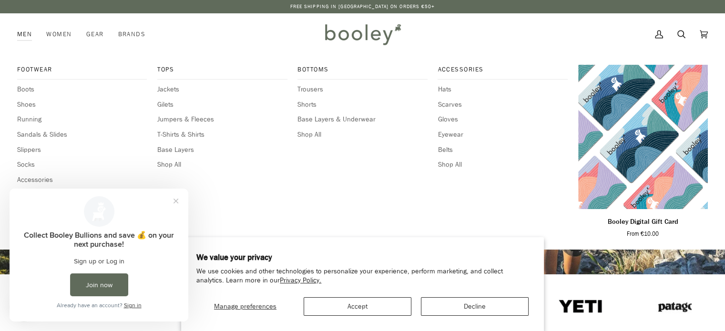
click at [21, 37] on link "Men" at bounding box center [28, 34] width 22 height 42
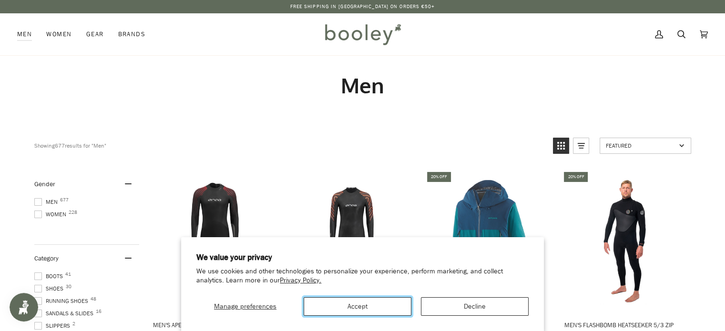
click at [360, 307] on button "Accept" at bounding box center [358, 306] width 108 height 19
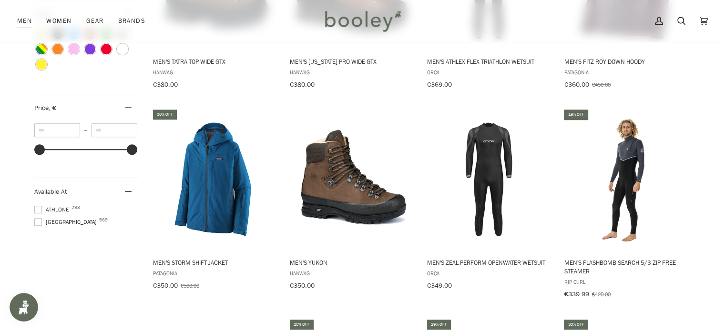
scroll to position [965, 0]
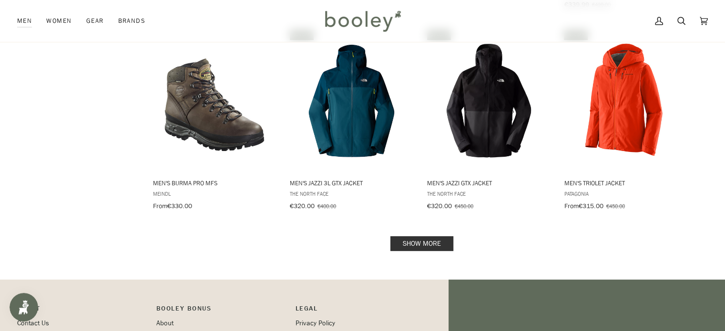
click at [422, 237] on link "Show more" at bounding box center [421, 243] width 63 height 15
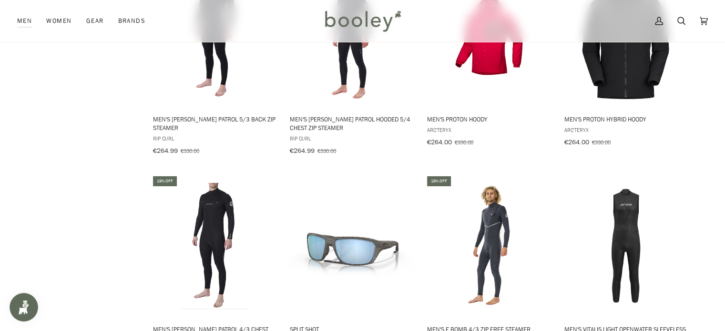
scroll to position [2124, 0]
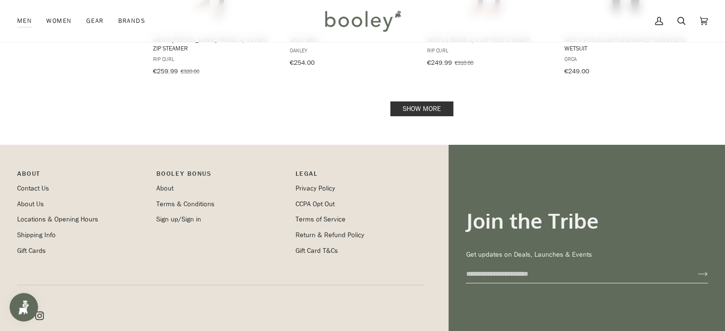
click at [430, 102] on link "Show more" at bounding box center [421, 109] width 63 height 15
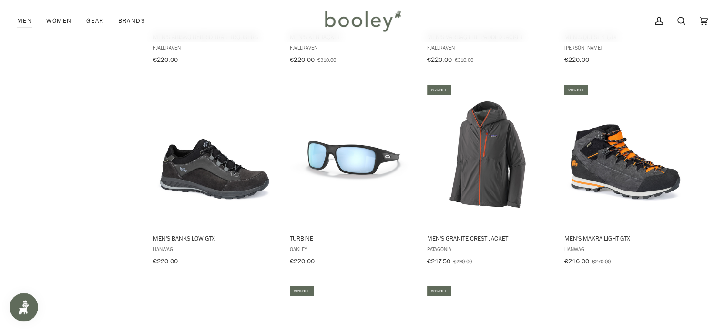
scroll to position [2756, 0]
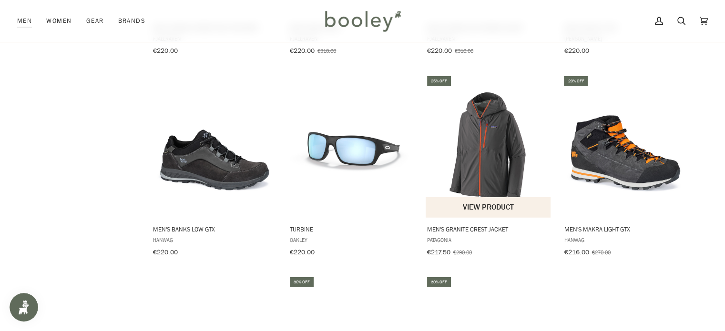
click at [476, 116] on img "Men's Granite Crest Jacket" at bounding box center [489, 146] width 126 height 126
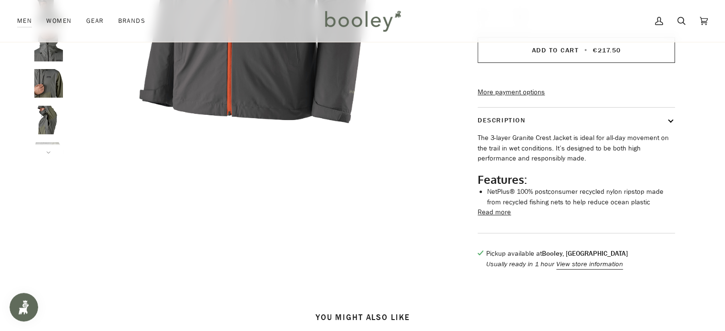
scroll to position [580, 0]
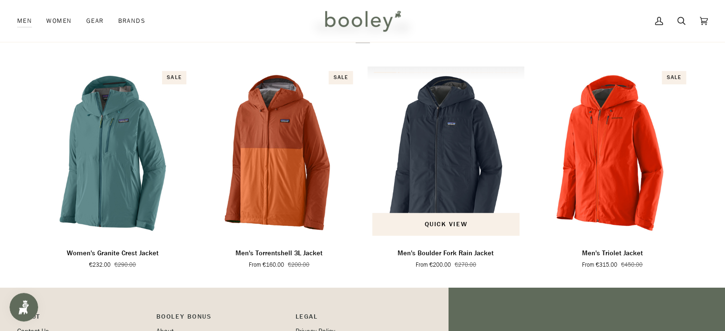
click at [463, 188] on img "Men's Boulder Fork Rain Jacket" at bounding box center [445, 153] width 157 height 174
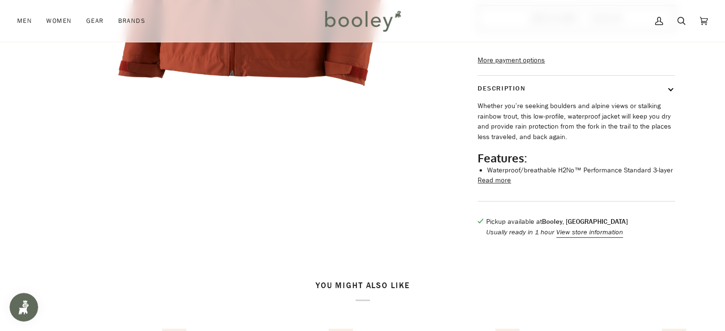
scroll to position [362, 0]
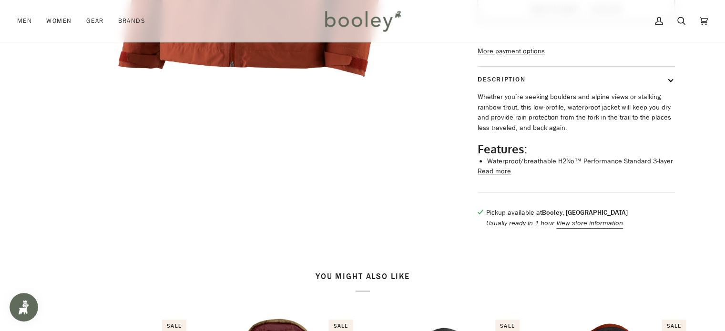
click at [488, 177] on button "Read more" at bounding box center [494, 171] width 33 height 10
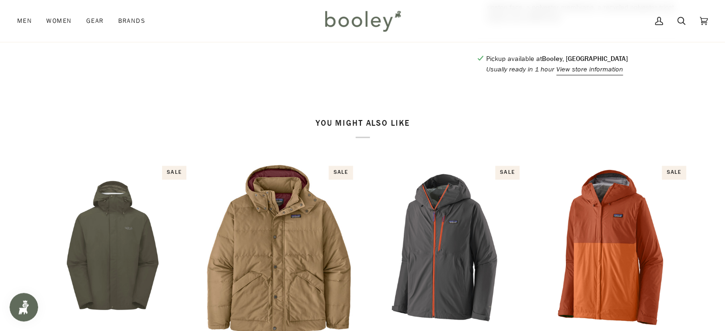
scroll to position [839, 0]
